Goal: Task Accomplishment & Management: Manage account settings

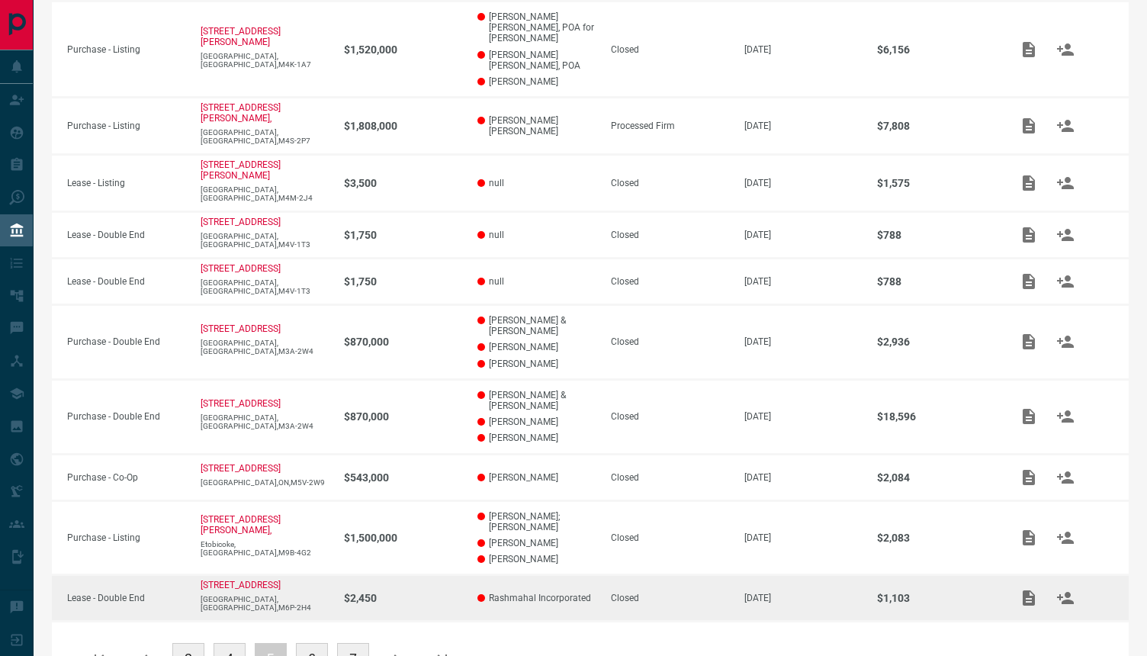
scroll to position [322, 0]
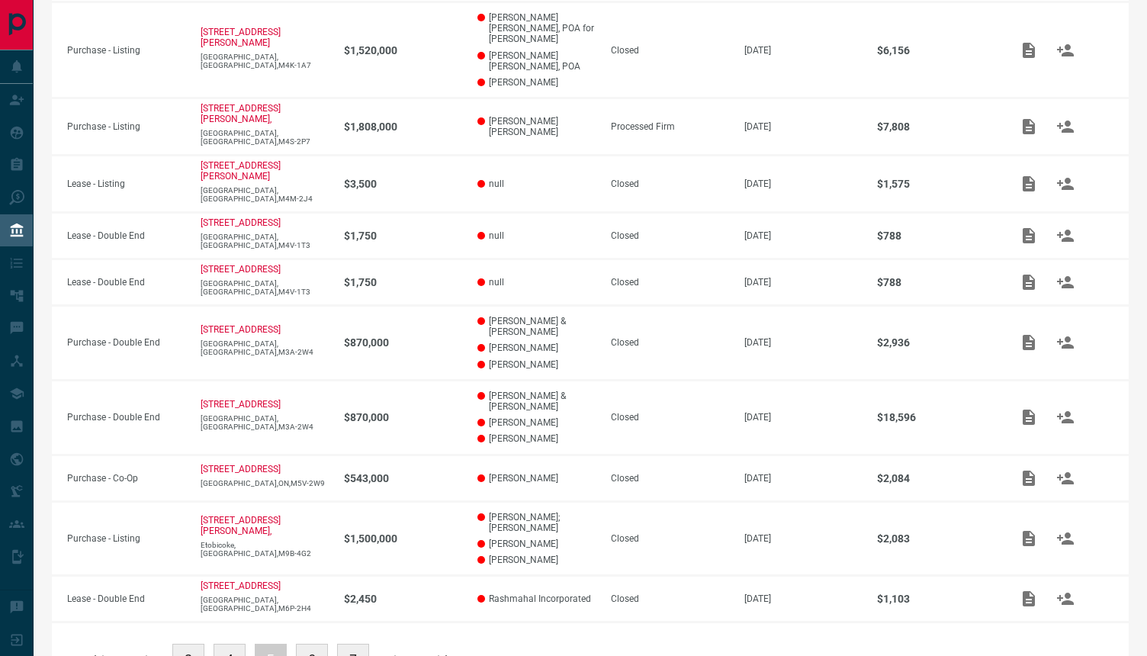
click at [188, 644] on button "3" at bounding box center [188, 660] width 32 height 32
click at [186, 644] on button "1" at bounding box center [188, 660] width 32 height 32
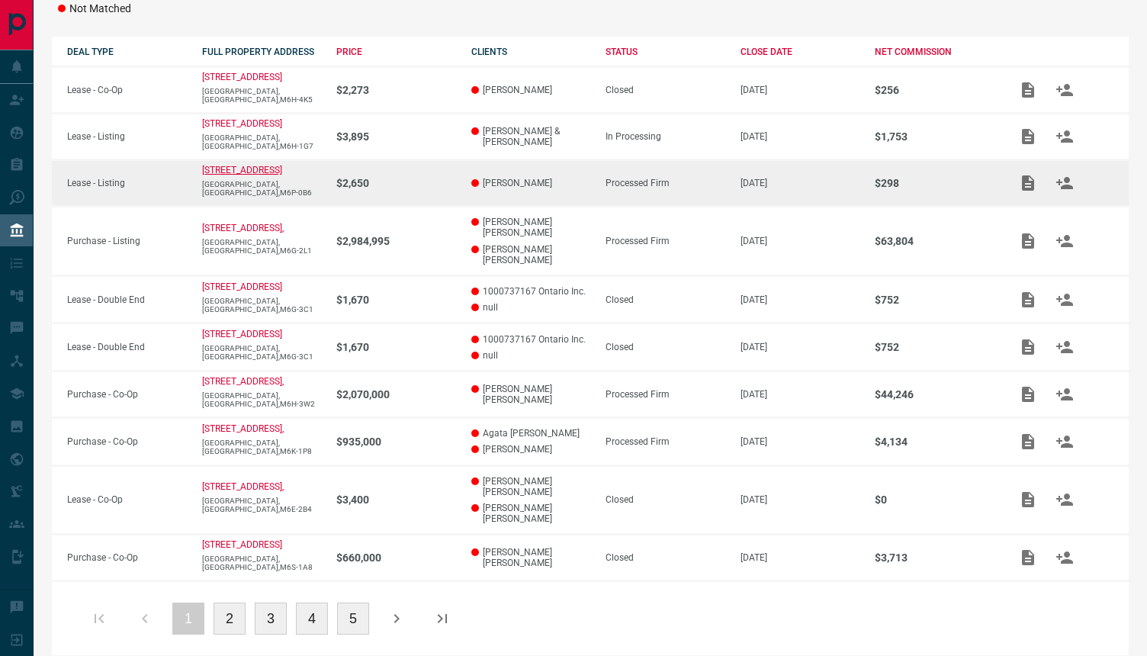
scroll to position [247, 0]
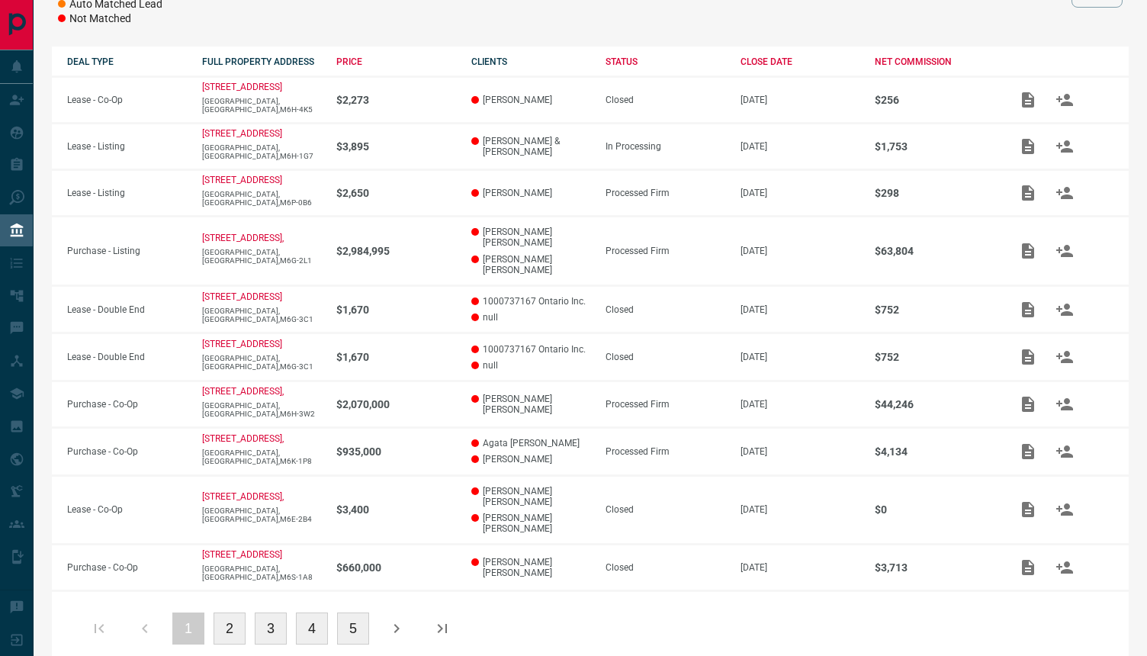
click at [213, 610] on div "1 2 3 4 5" at bounding box center [271, 628] width 380 height 37
click at [220, 613] on button "2" at bounding box center [230, 629] width 32 height 32
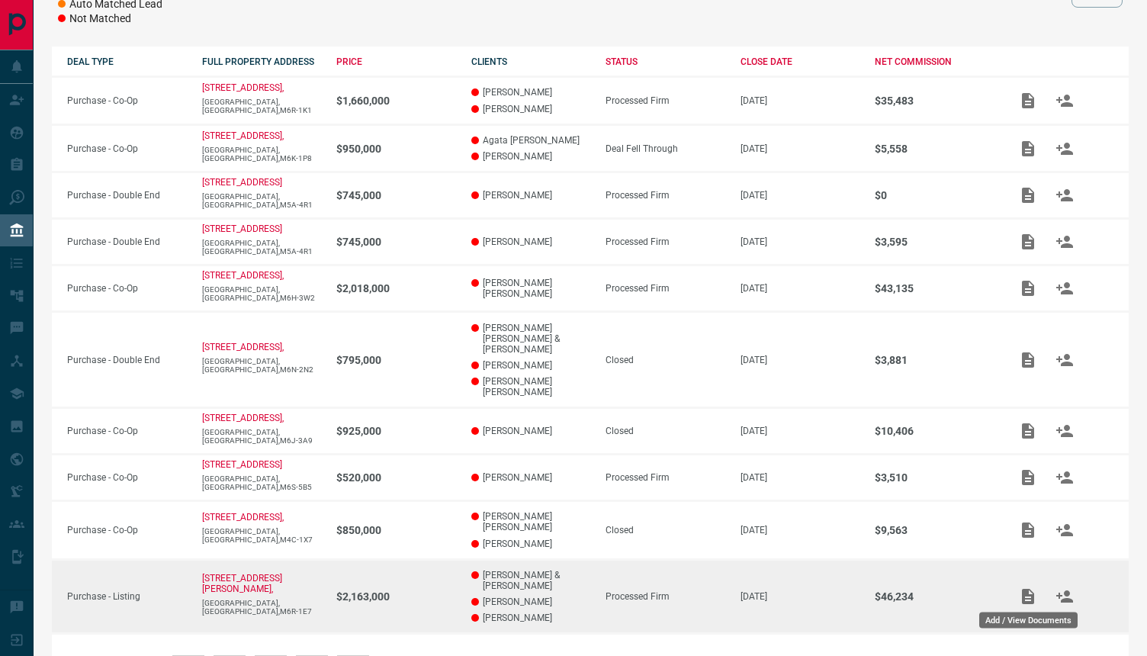
click at [1031, 593] on icon "Add / View Documents" at bounding box center [1028, 596] width 18 height 18
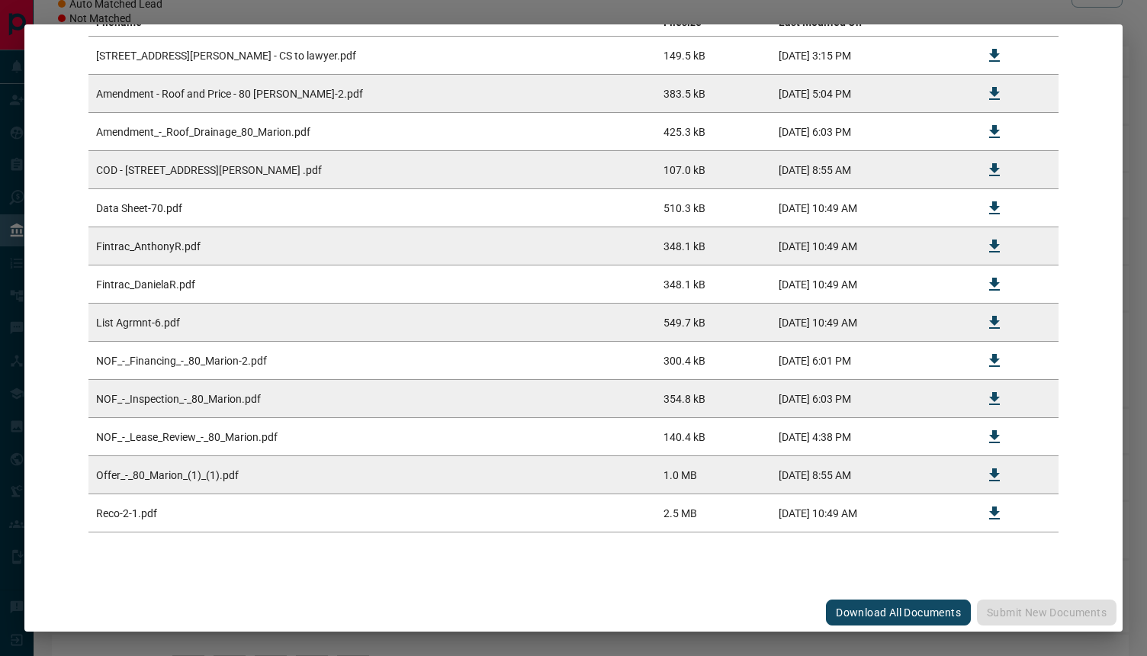
scroll to position [327, 0]
click at [914, 609] on button "Download All Documents" at bounding box center [898, 613] width 145 height 26
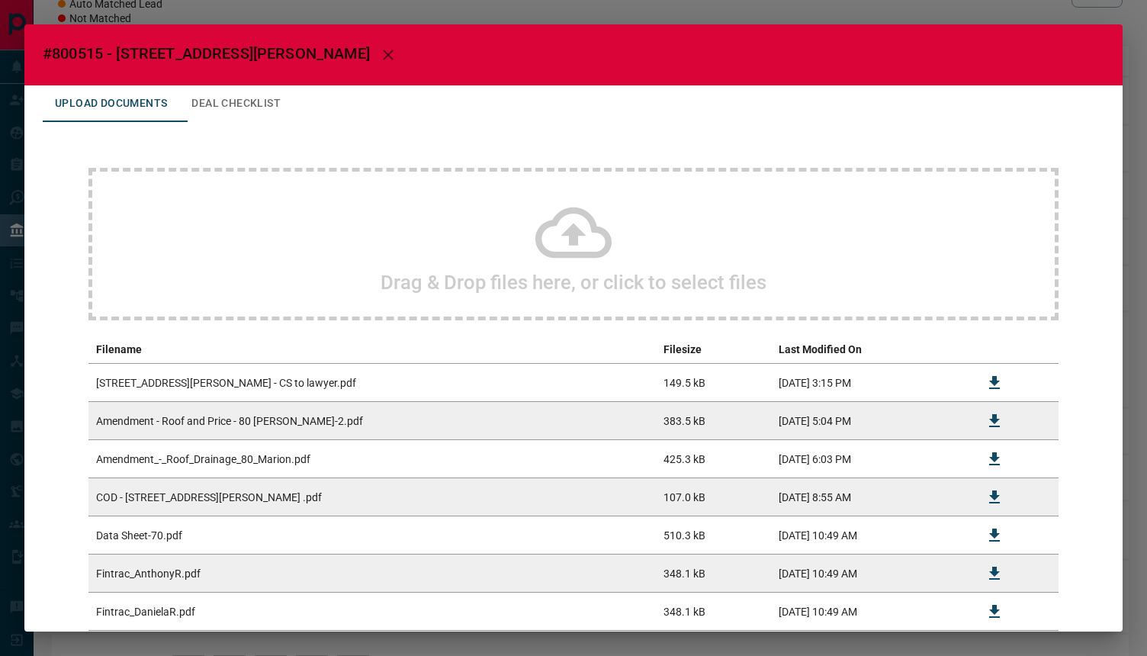
scroll to position [0, 0]
click at [379, 58] on icon "button" at bounding box center [388, 55] width 18 height 18
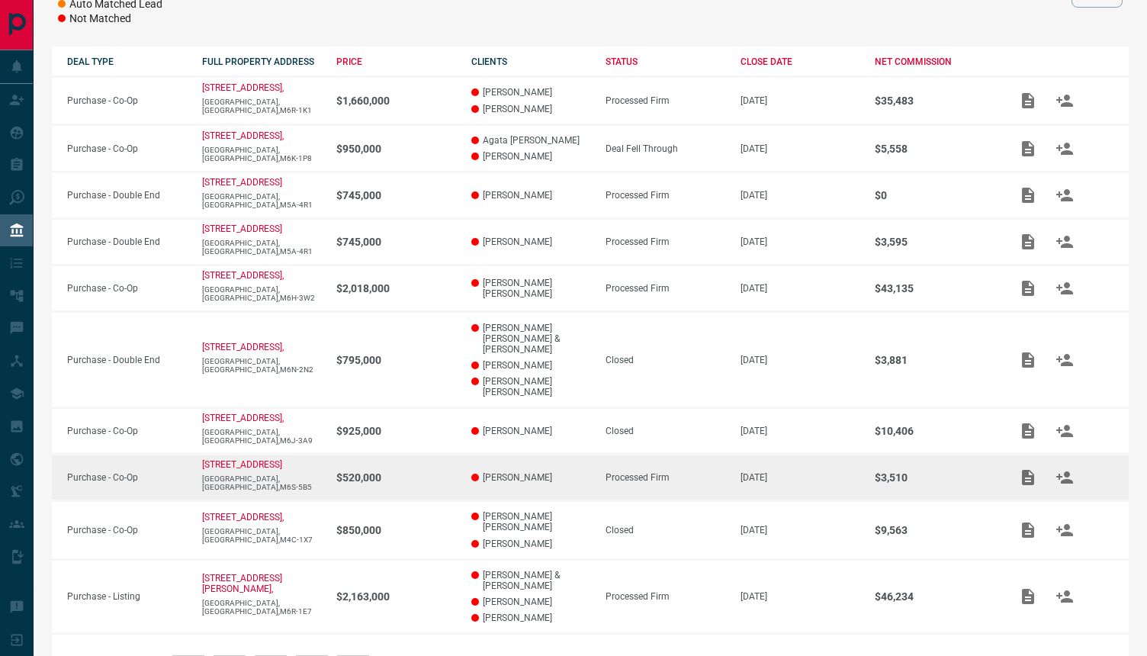
click at [893, 501] on td "$3,510" at bounding box center [927, 478] width 135 height 47
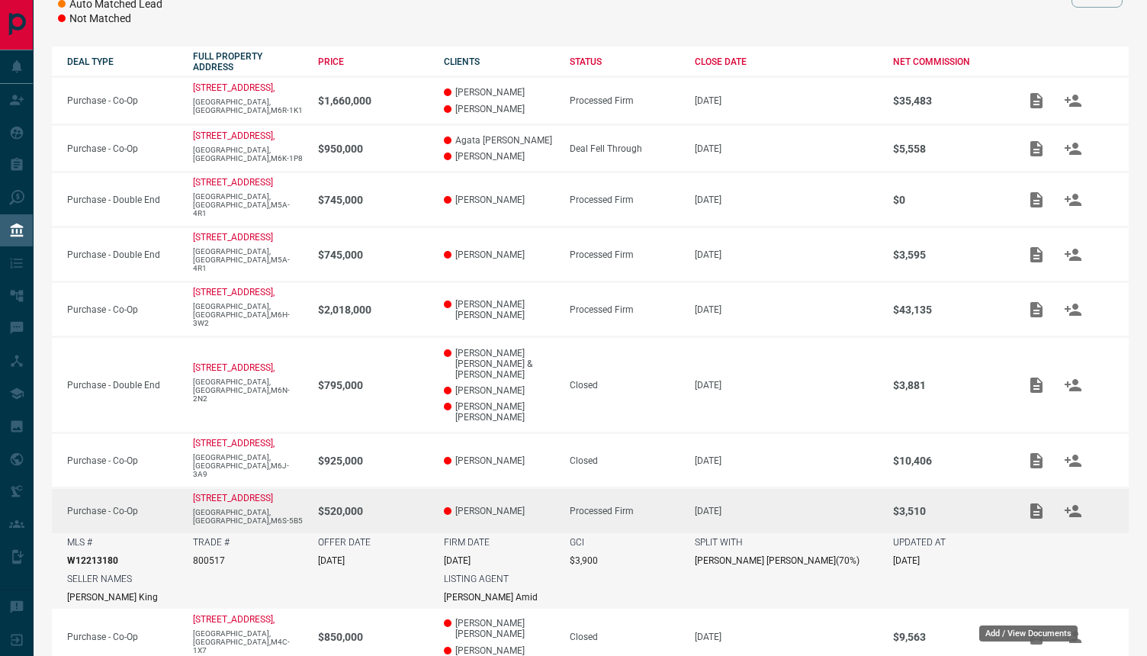
click at [1031, 616] on div "Add / View Documents" at bounding box center [1028, 629] width 101 height 28
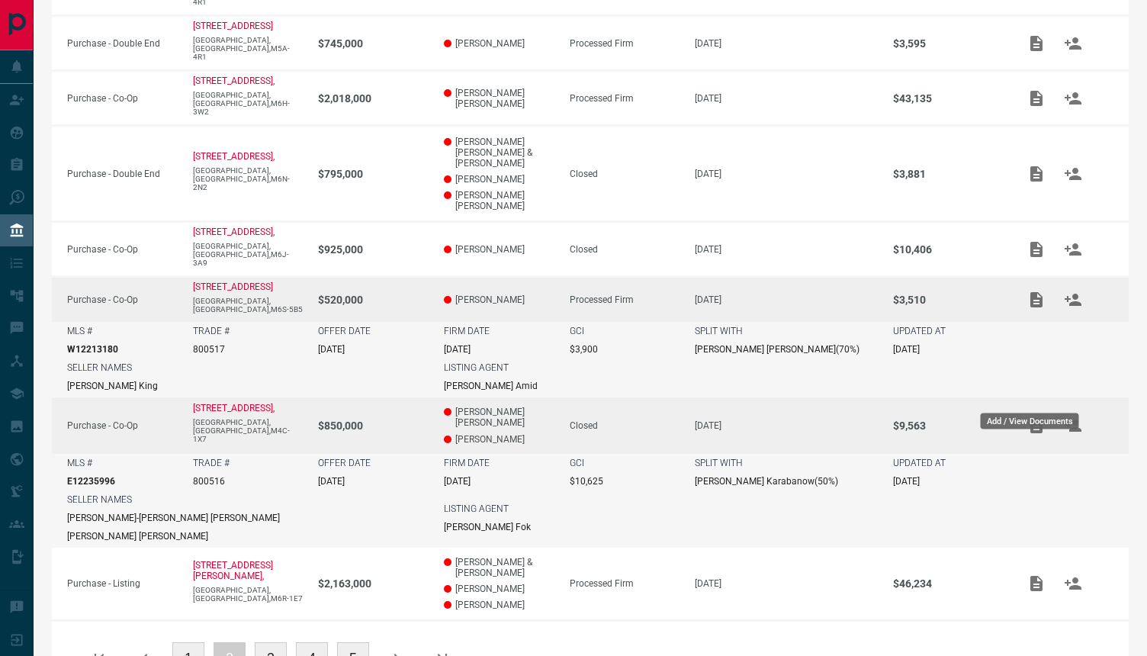
scroll to position [462, 0]
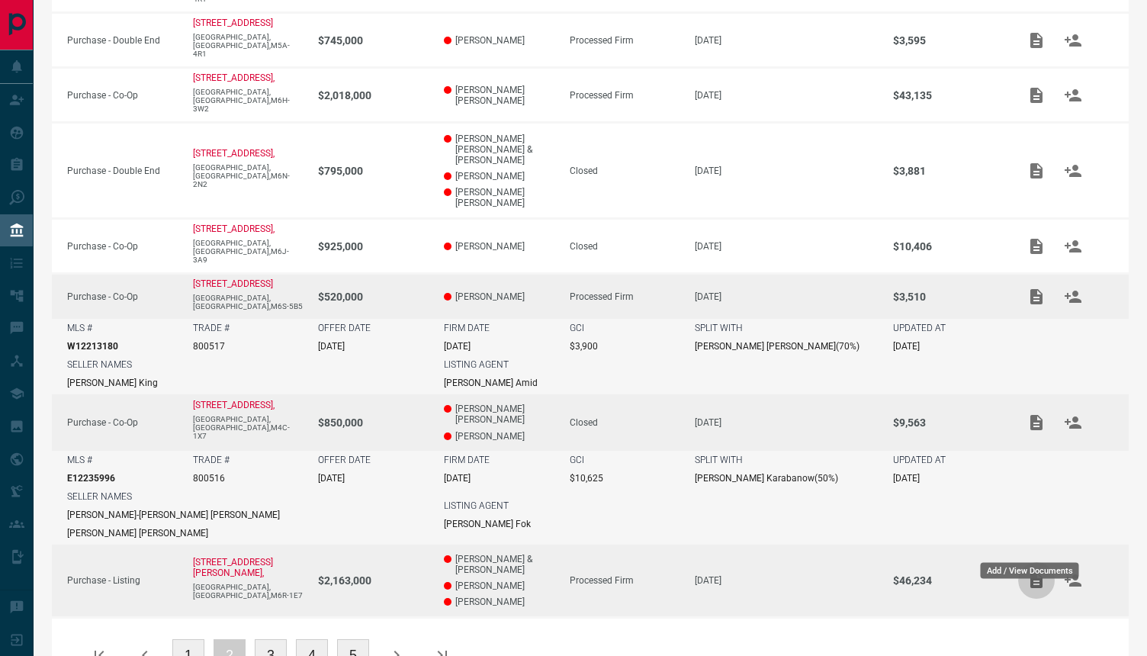
click at [1031, 573] on icon "Add / View Documents" at bounding box center [1037, 580] width 12 height 15
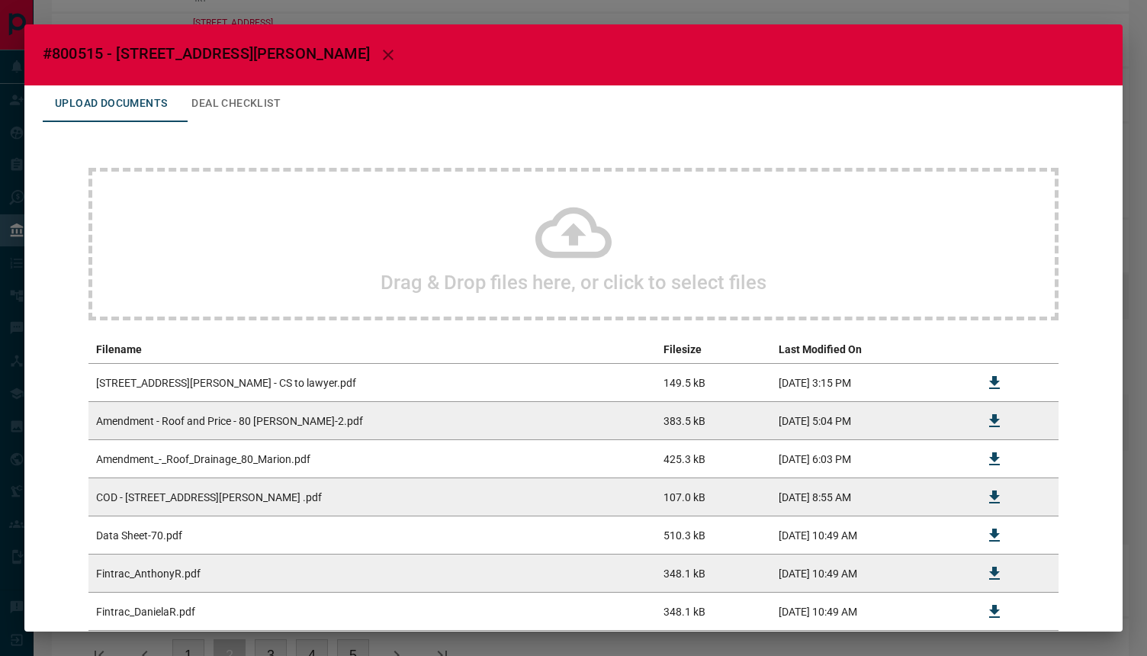
click at [457, 263] on div "Drag & Drop files here, or click to select files" at bounding box center [573, 244] width 970 height 153
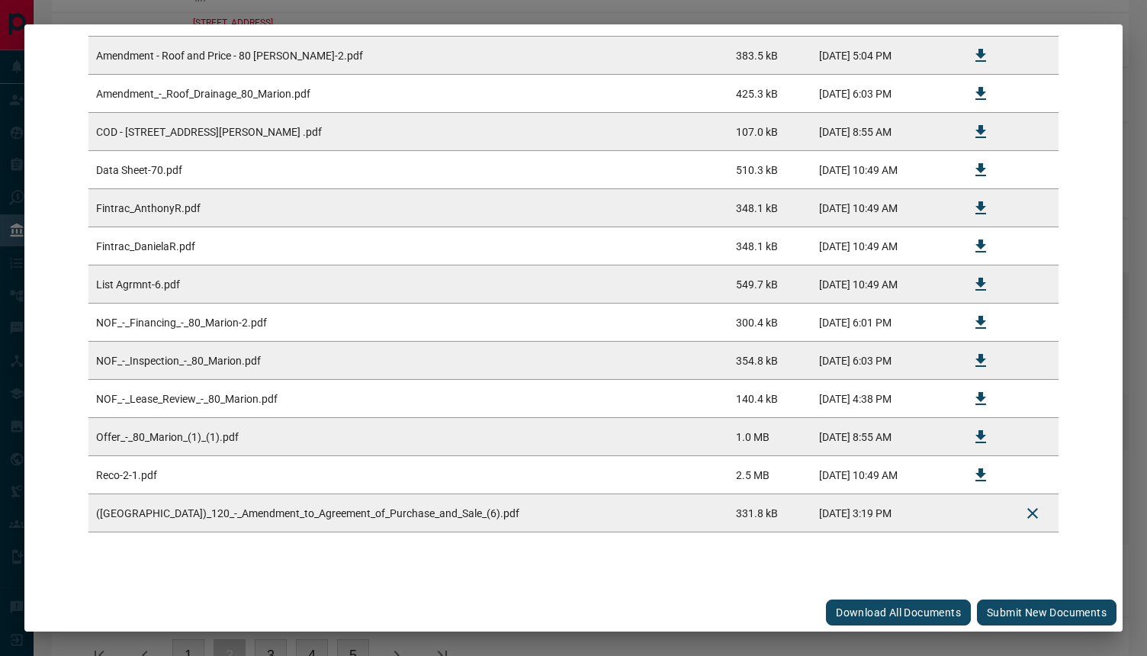
scroll to position [365, 0]
click at [1057, 613] on button "Submit new documents" at bounding box center [1047, 613] width 140 height 26
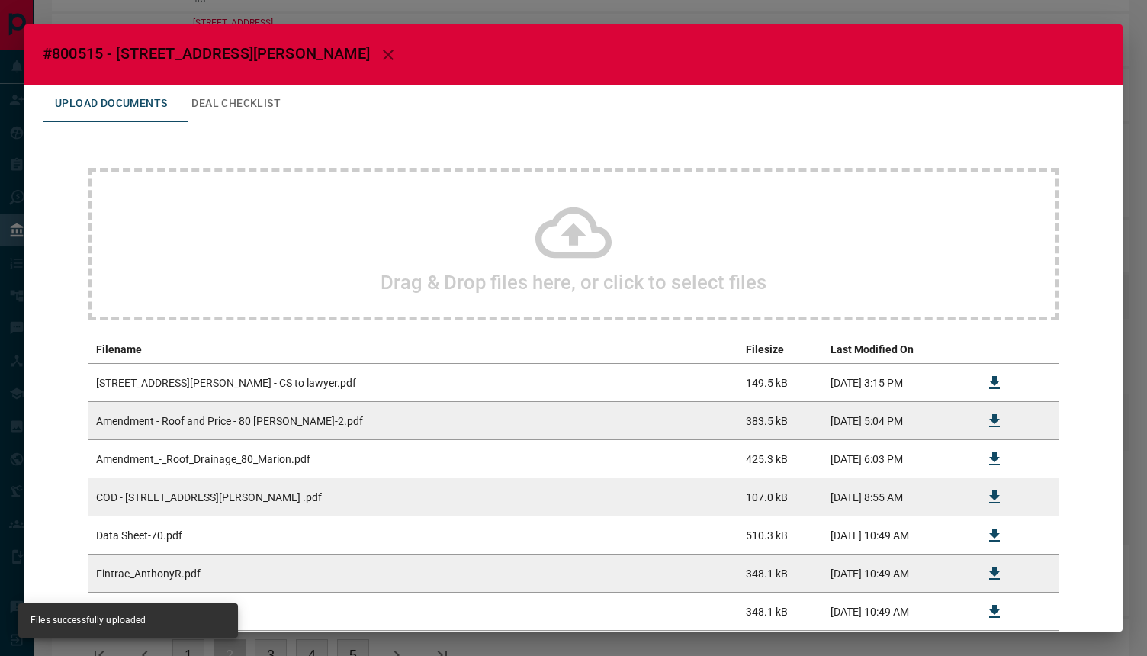
scroll to position [0, 0]
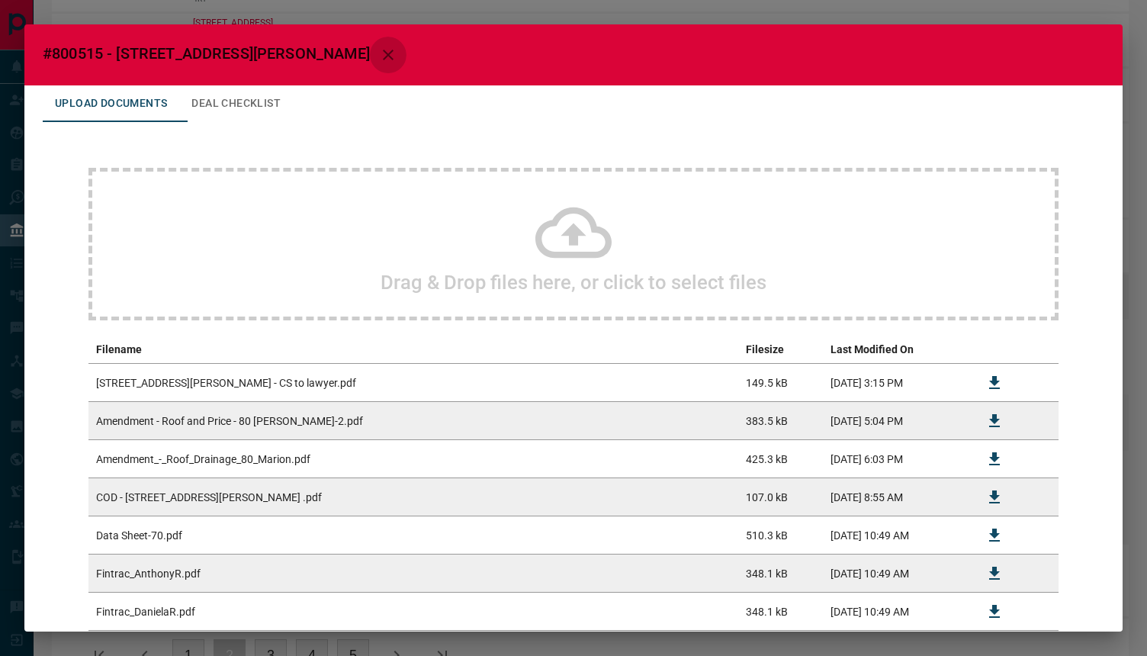
click at [383, 51] on icon "button" at bounding box center [388, 55] width 11 height 11
